Goal: Task Accomplishment & Management: Use online tool/utility

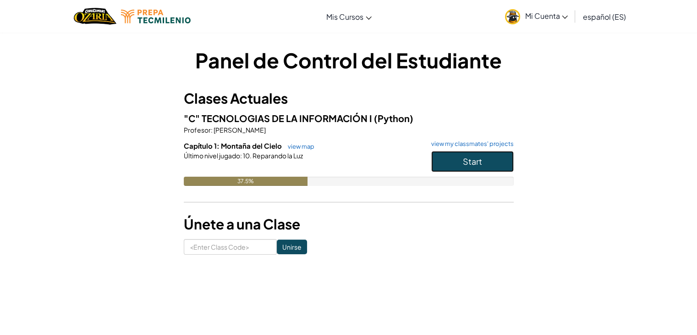
click at [467, 159] on span "Start" at bounding box center [472, 161] width 19 height 11
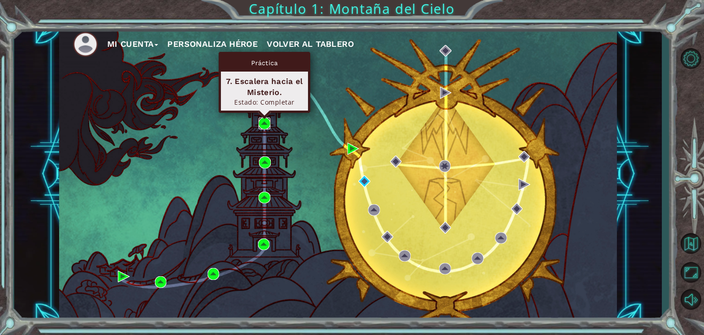
click at [263, 124] on img at bounding box center [264, 123] width 12 height 12
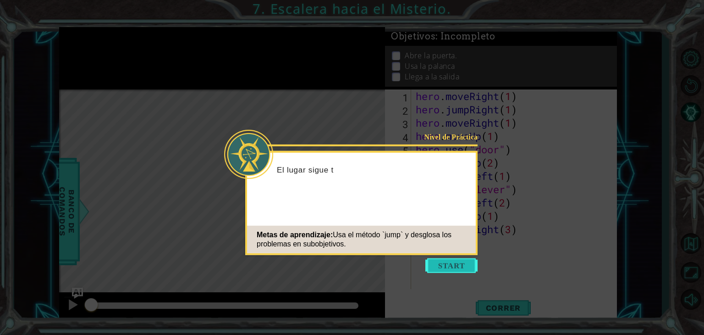
click at [437, 265] on button "Start" at bounding box center [451, 265] width 52 height 15
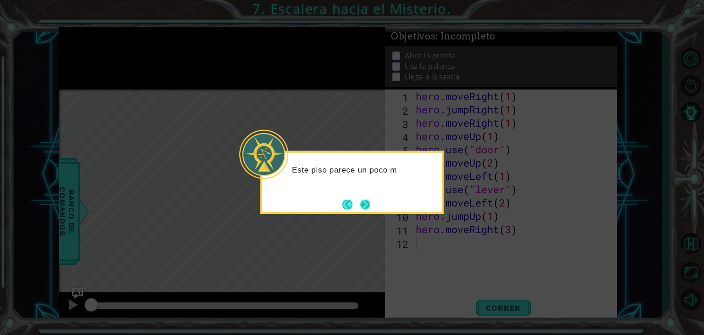
click at [368, 201] on button "Next" at bounding box center [365, 203] width 11 height 11
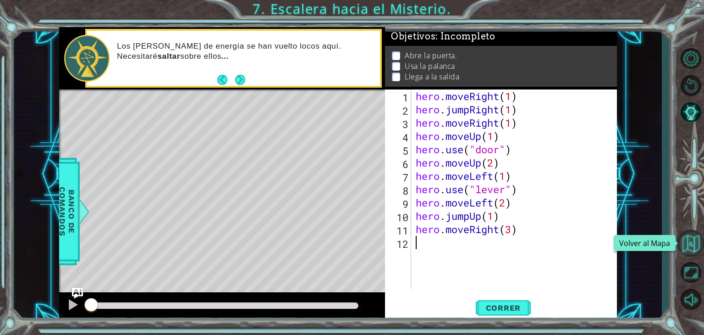
click at [682, 245] on button "Volver al Mapa" at bounding box center [690, 243] width 27 height 27
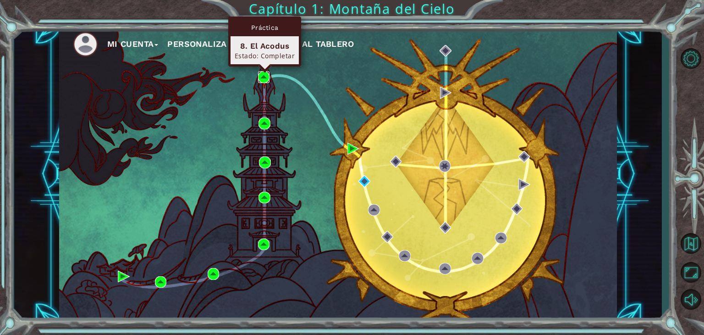
click at [263, 74] on img at bounding box center [264, 77] width 12 height 12
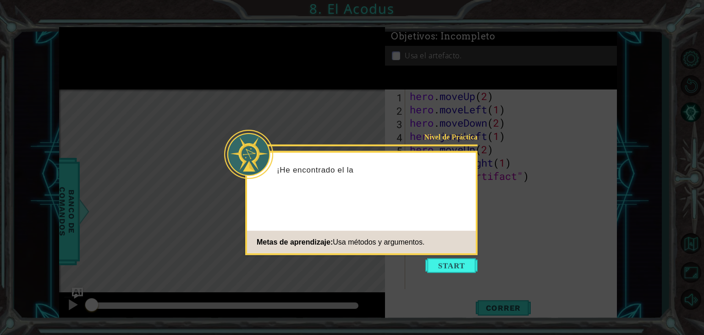
click at [451, 257] on icon at bounding box center [352, 167] width 704 height 335
click at [449, 260] on button "Start" at bounding box center [451, 265] width 52 height 15
